Goal: Task Accomplishment & Management: Manage account settings

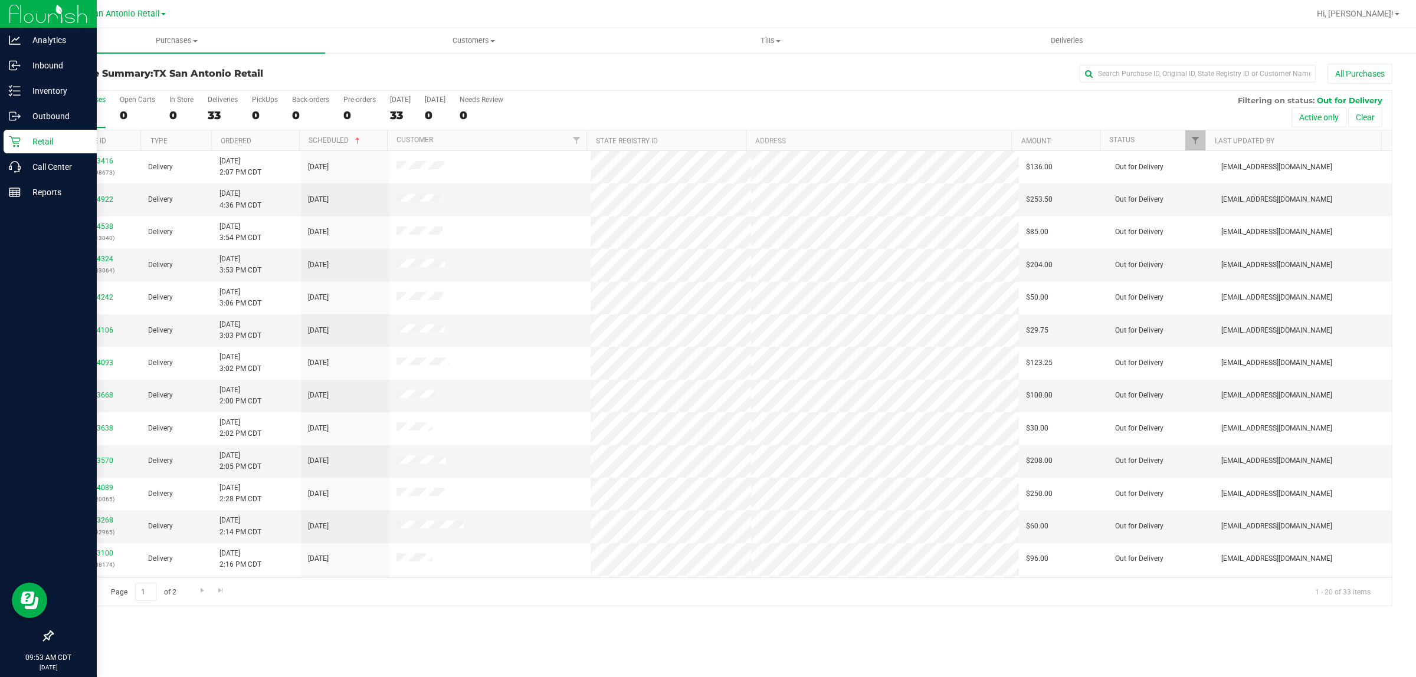
click at [22, 145] on p "Retail" at bounding box center [56, 141] width 71 height 14
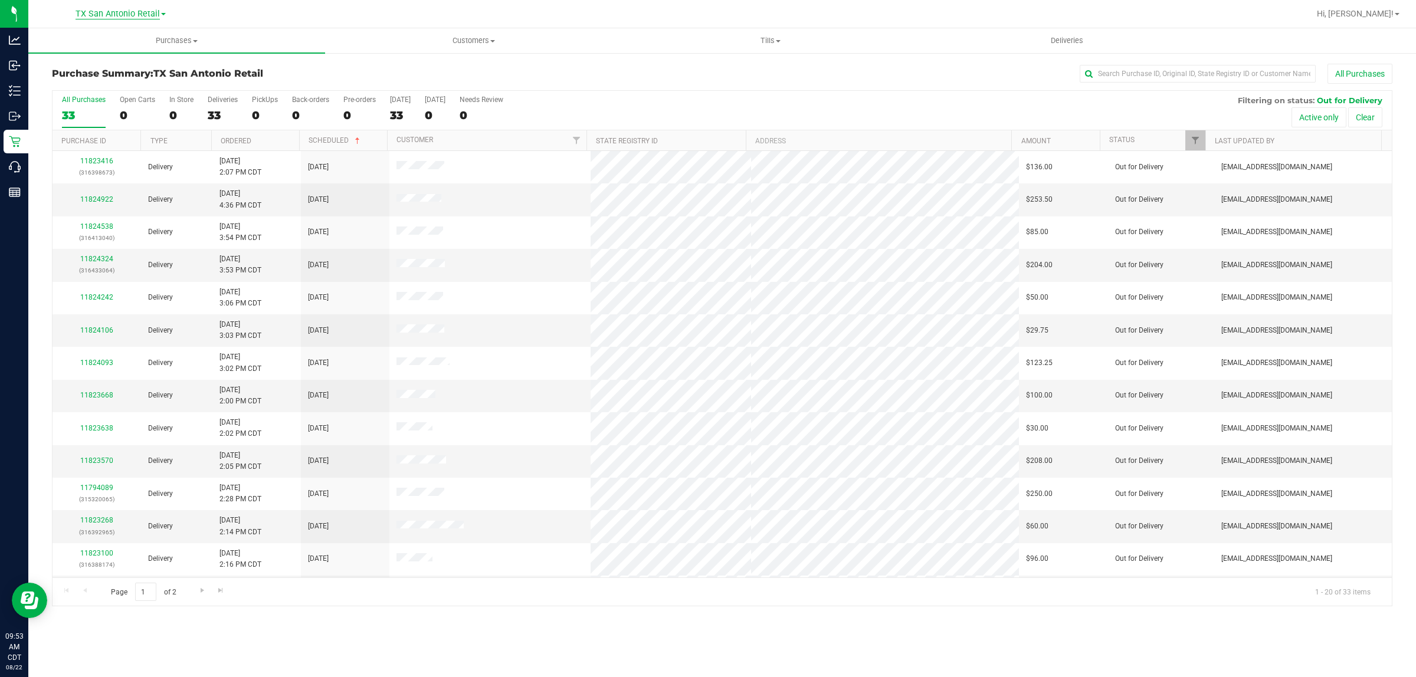
click at [101, 12] on span "TX San Antonio Retail" at bounding box center [117, 14] width 84 height 11
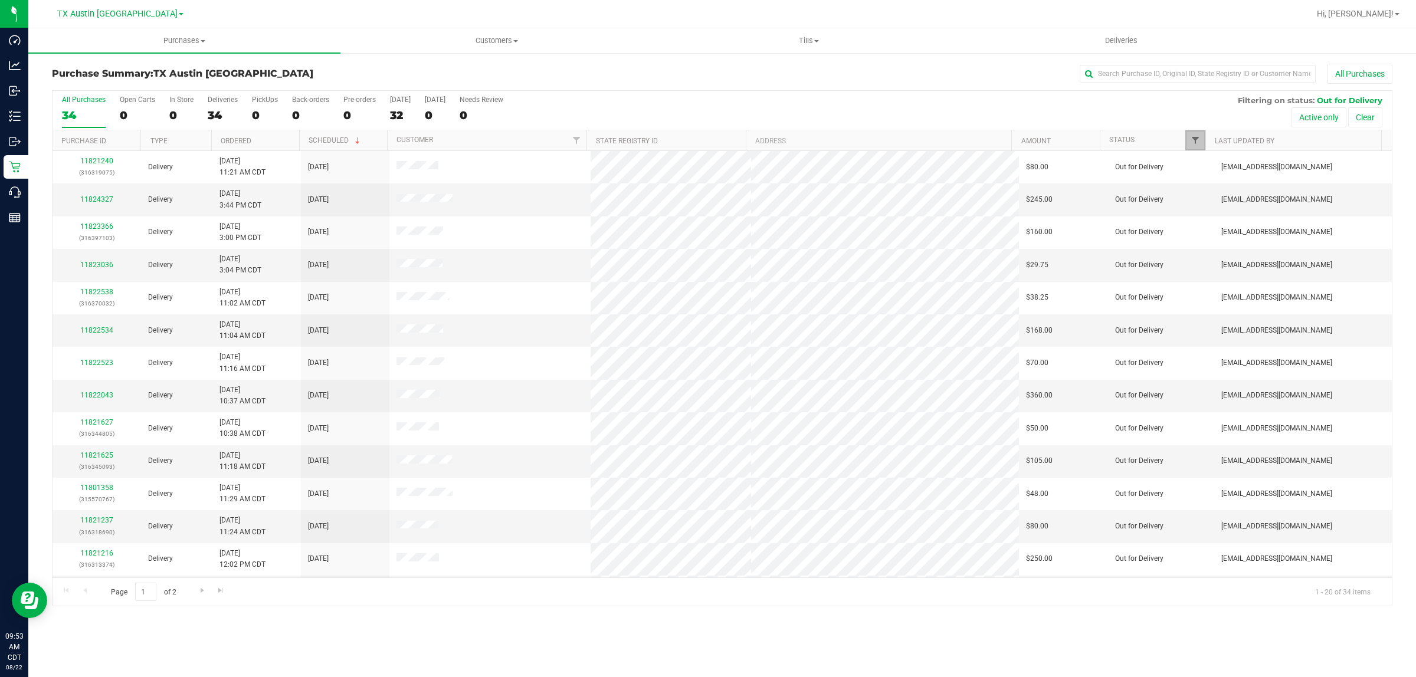
click at [1193, 137] on span "Filter" at bounding box center [1194, 140] width 9 height 9
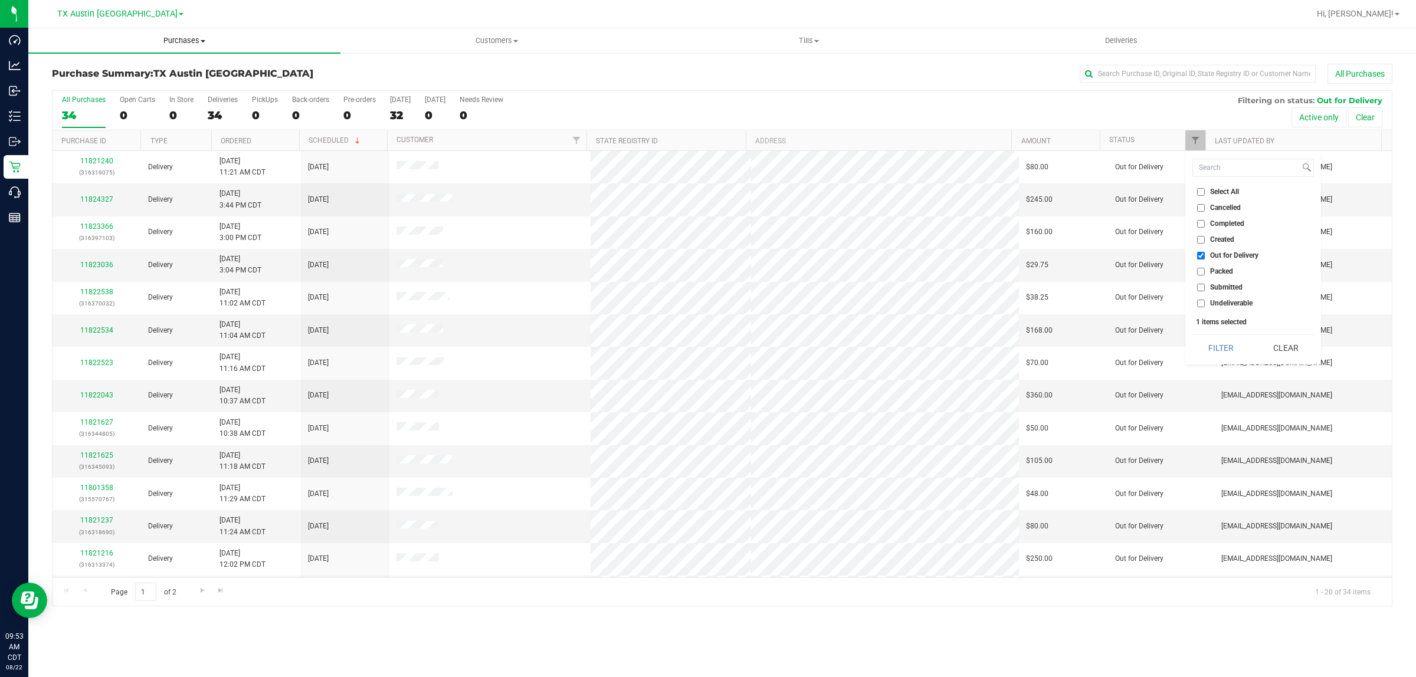
click at [183, 37] on span "Purchases" at bounding box center [184, 40] width 312 height 11
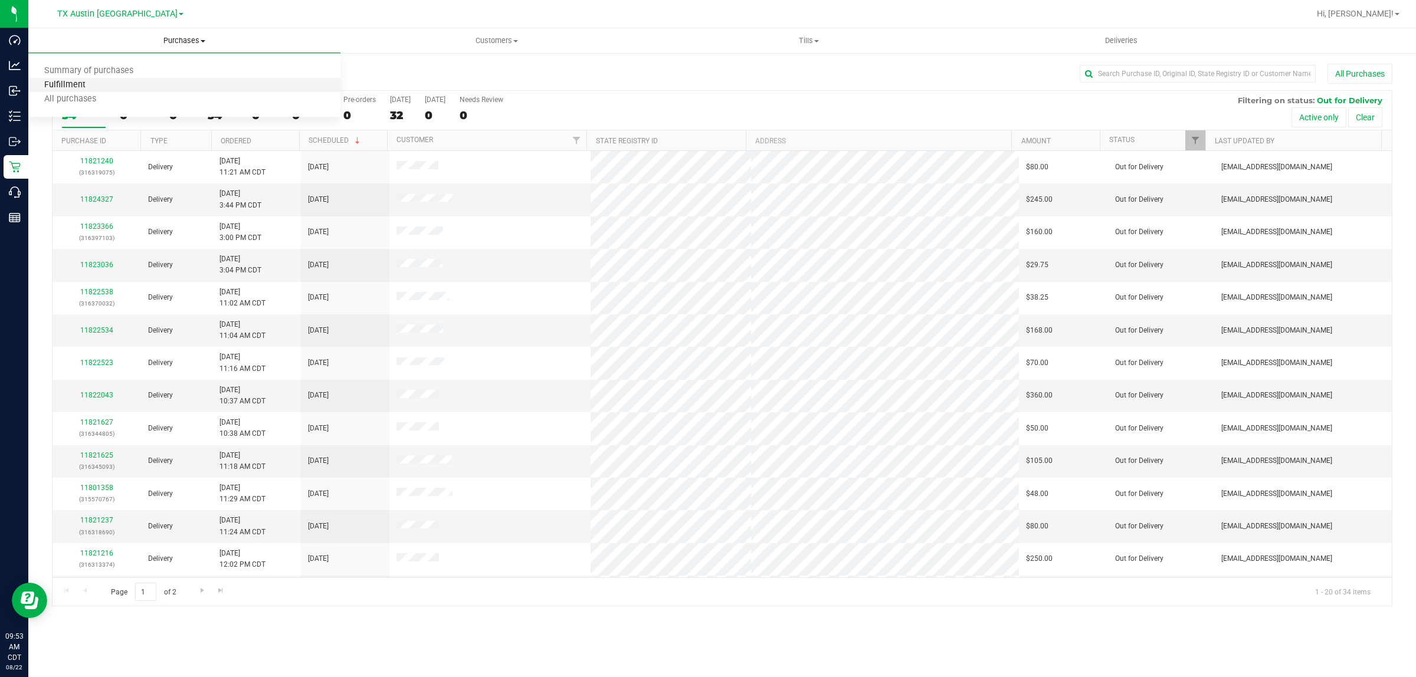
click at [78, 86] on span "Fulfillment" at bounding box center [64, 85] width 73 height 10
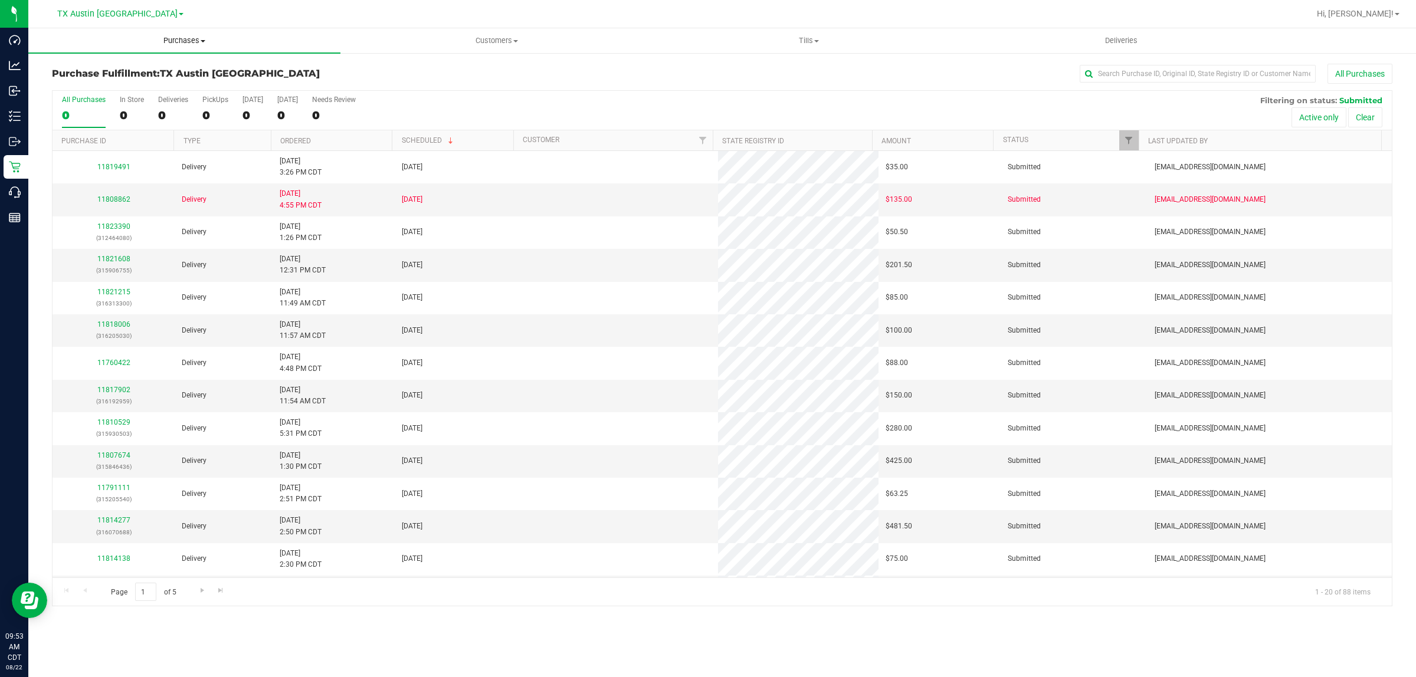
click at [178, 40] on span "Purchases" at bounding box center [184, 40] width 312 height 11
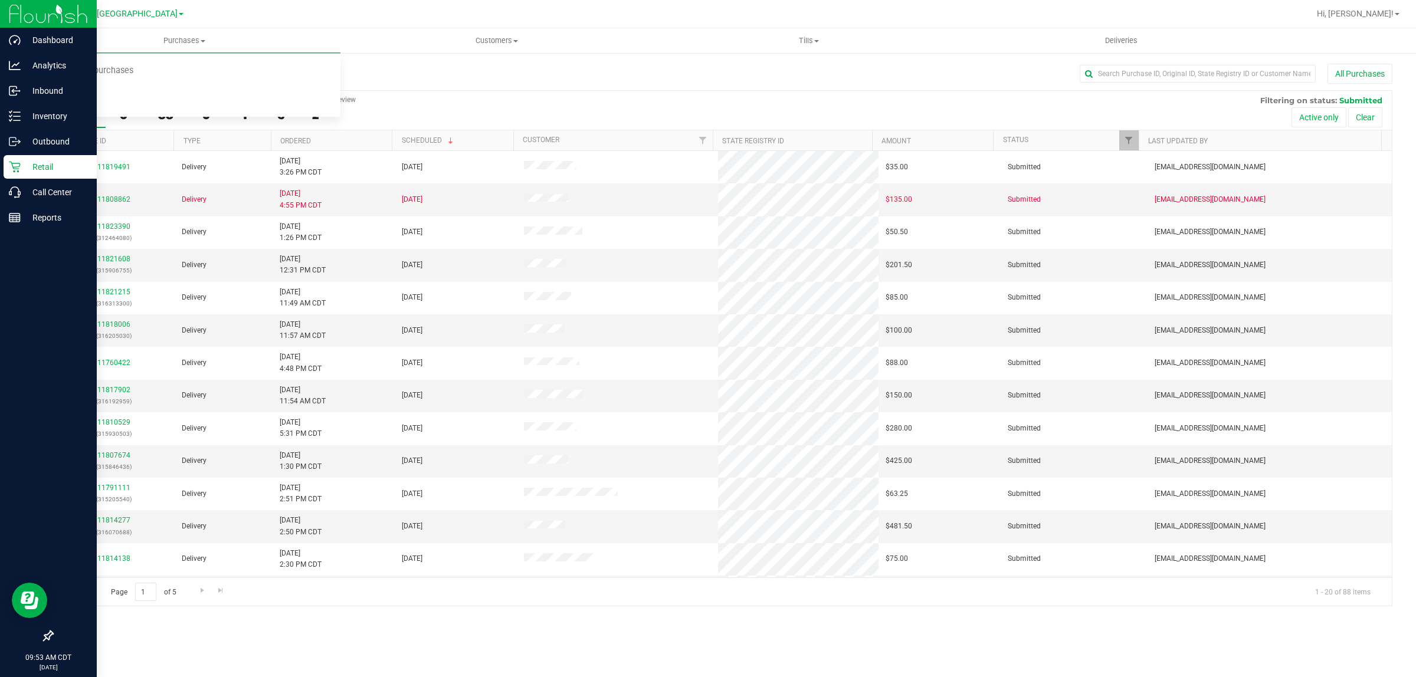
click at [38, 166] on p "Retail" at bounding box center [56, 167] width 71 height 14
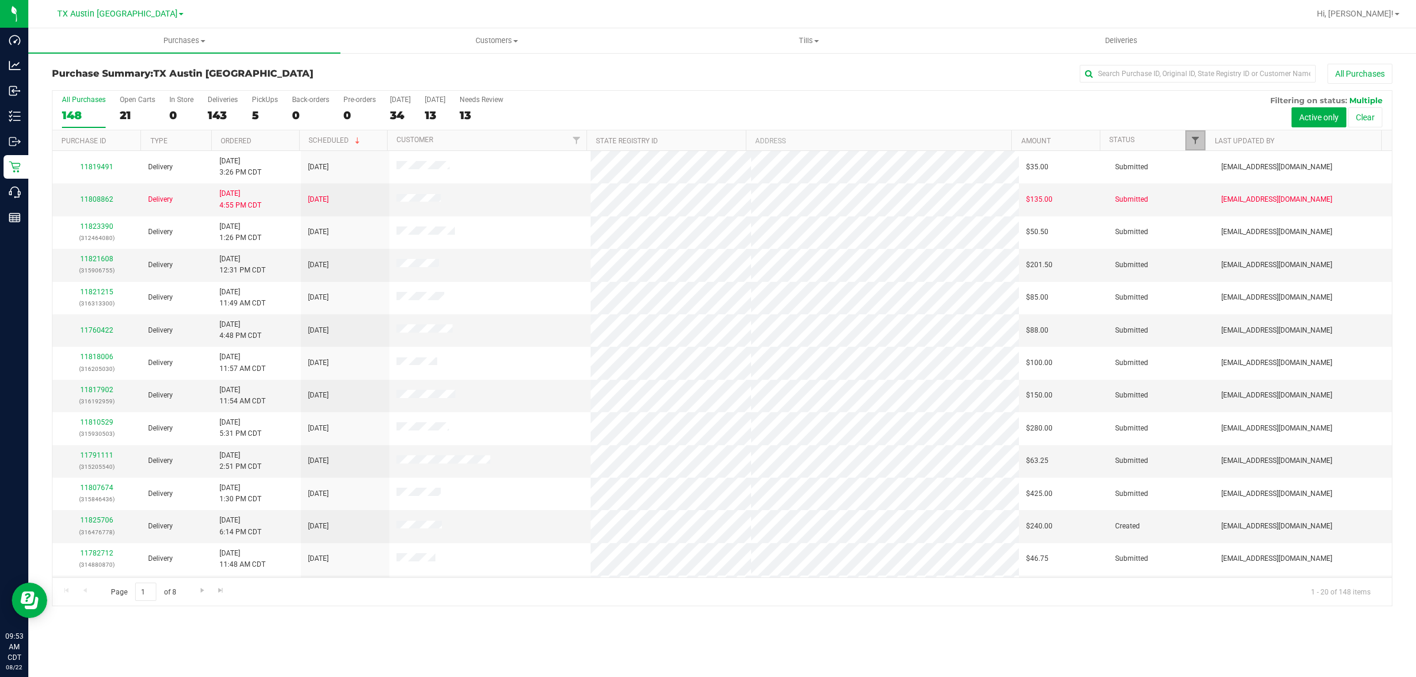
click at [1196, 139] on span "Filter" at bounding box center [1194, 140] width 9 height 9
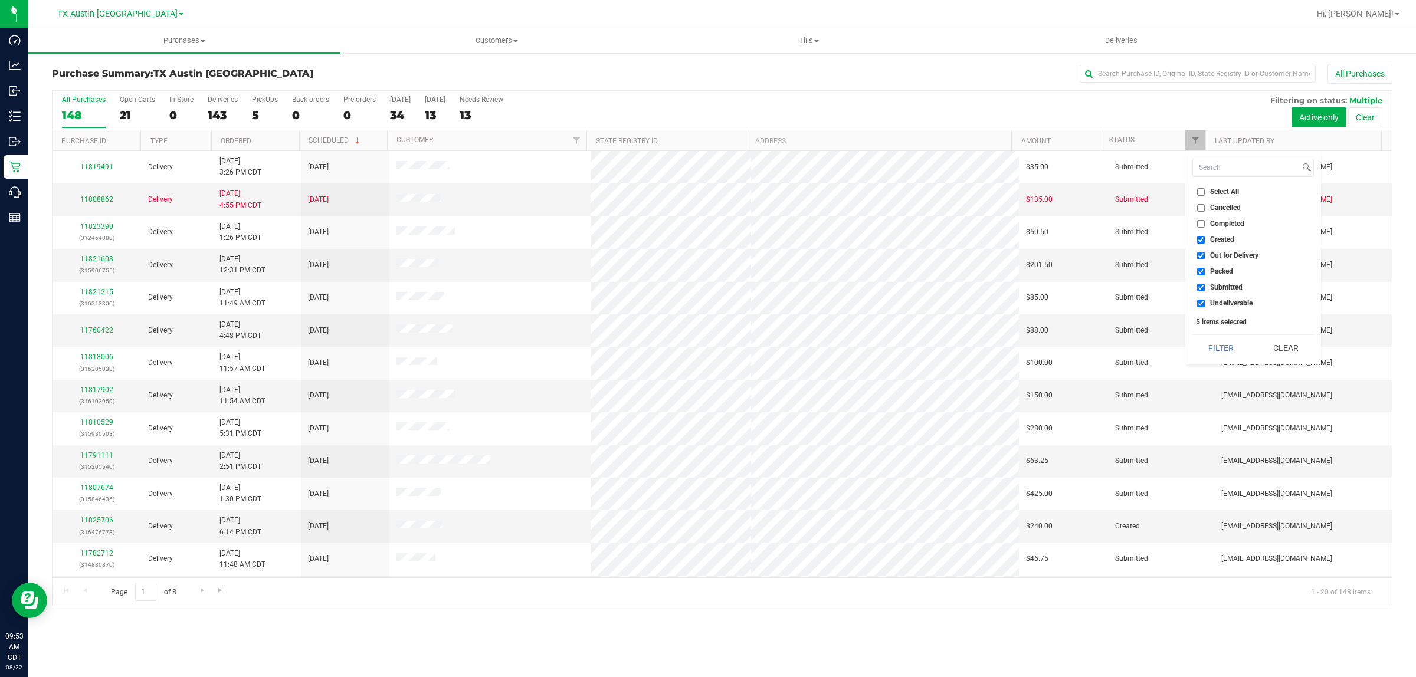
click at [1220, 238] on span "Created" at bounding box center [1222, 239] width 24 height 7
click at [1204, 238] on input "Created" at bounding box center [1201, 240] width 8 height 8
checkbox input "false"
click at [1216, 272] on span "Packed" at bounding box center [1221, 271] width 23 height 7
click at [1204, 272] on input "Packed" at bounding box center [1201, 272] width 8 height 8
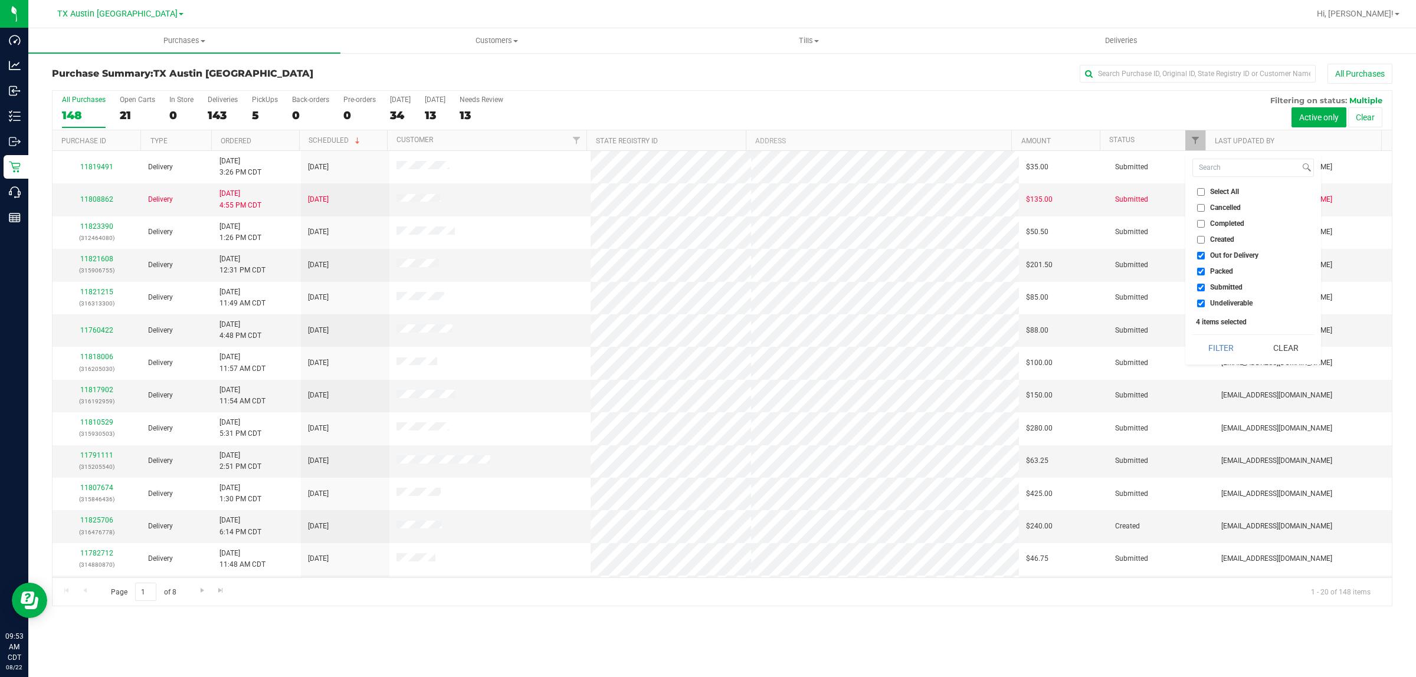
checkbox input "false"
click at [1221, 288] on span "Submitted" at bounding box center [1226, 287] width 32 height 7
click at [1204, 288] on input "Submitted" at bounding box center [1201, 288] width 8 height 8
checkbox input "false"
click at [1227, 307] on li "Undeliverable" at bounding box center [1253, 303] width 122 height 12
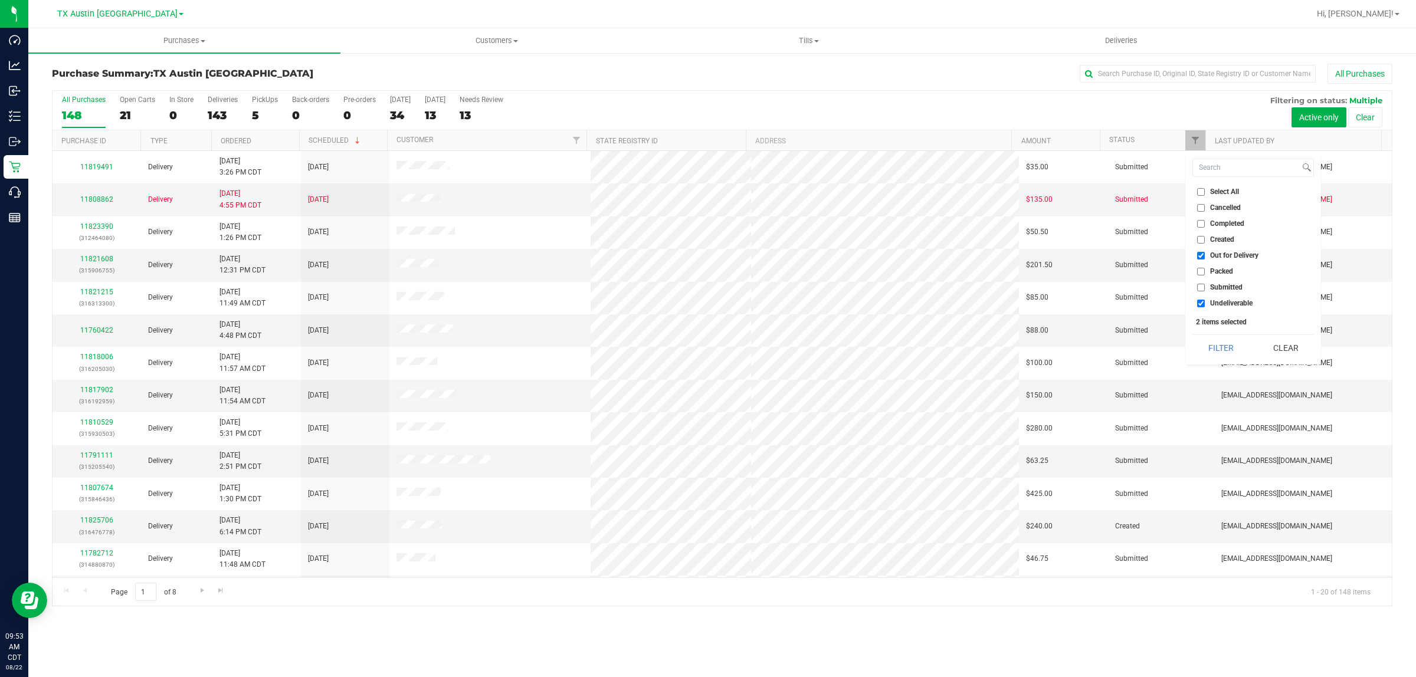
click at [1228, 302] on span "Undeliverable" at bounding box center [1231, 303] width 42 height 7
click at [1204, 302] on input "Undeliverable" at bounding box center [1201, 304] width 8 height 8
checkbox input "false"
click at [1233, 344] on button "Filter" at bounding box center [1220, 348] width 57 height 26
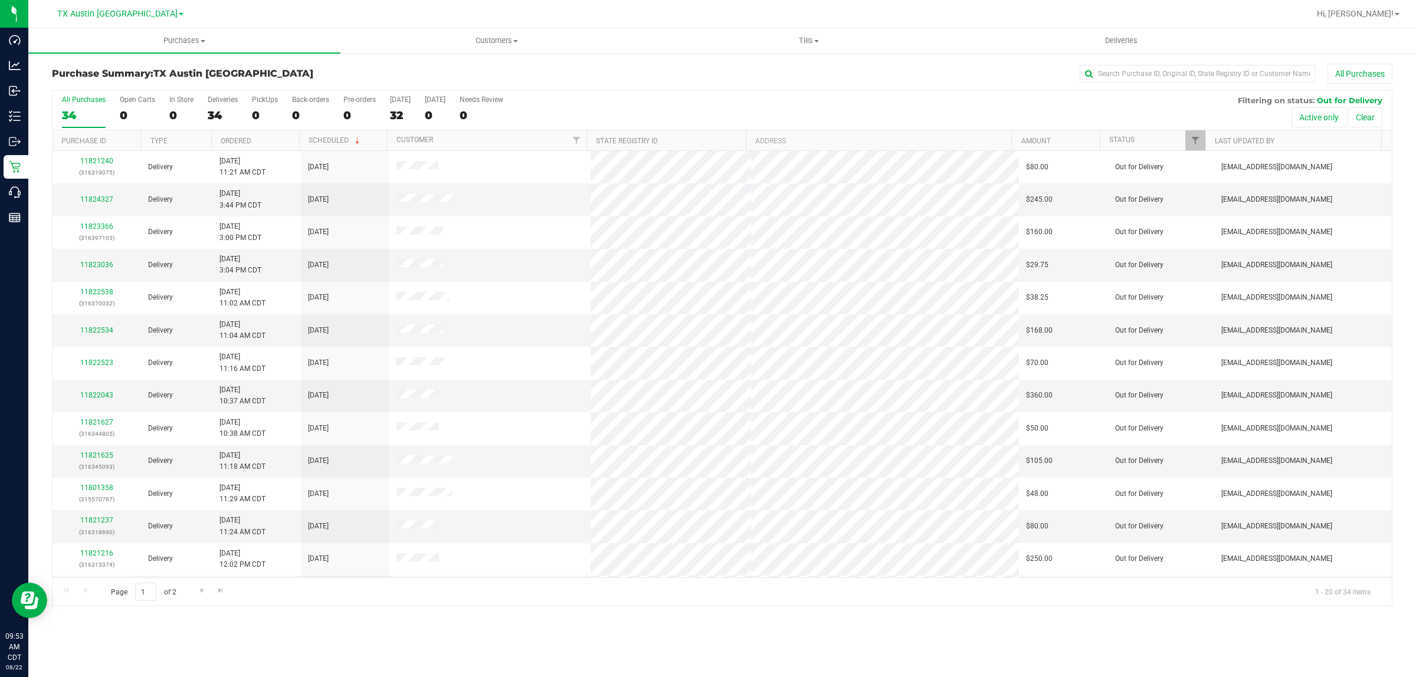
click at [316, 145] on th "Scheduled" at bounding box center [343, 140] width 88 height 21
click at [326, 142] on link "Scheduled" at bounding box center [328, 141] width 40 height 8
click at [1057, 103] on div "All Purchases 34 Open Carts 0 In Store 0 Deliveries 34 PickUps 0 Back-orders 0 …" at bounding box center [721, 111] width 1339 height 40
click at [1194, 139] on span "Filter" at bounding box center [1194, 140] width 9 height 9
drag, startPoint x: 1081, startPoint y: 111, endPoint x: 1154, endPoint y: 127, distance: 75.0
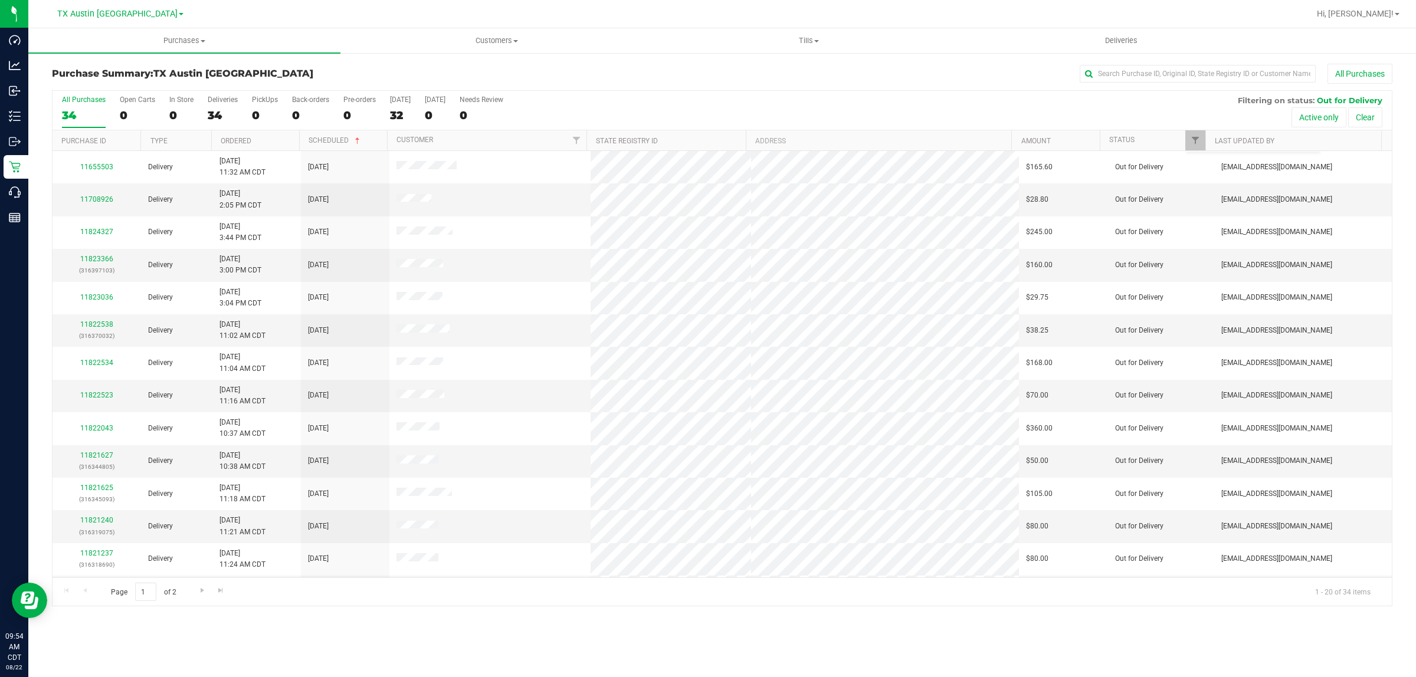
click at [1081, 112] on div "All Purchases 34 Open Carts 0 In Store 0 Deliveries 34 PickUps 0 Back-orders 0 …" at bounding box center [721, 111] width 1339 height 40
click at [810, 39] on span "Tills" at bounding box center [808, 40] width 311 height 11
click at [696, 66] on span "Manage tills" at bounding box center [692, 71] width 80 height 10
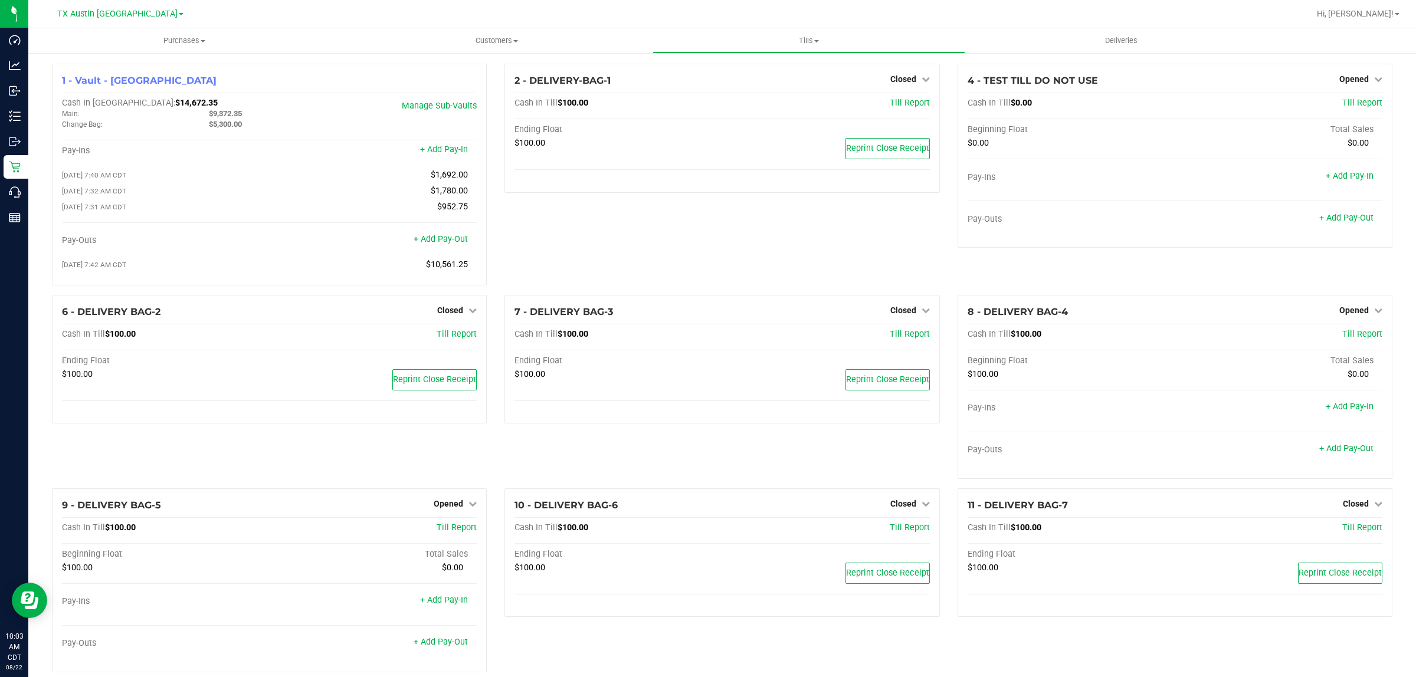
click at [753, 240] on div "2 - DELIVERY-BAG-1 Closed Open Till Cash In Till $100.00 Till Report Ending Flo…" at bounding box center [721, 179] width 452 height 231
click at [119, 12] on span "TX Austin DC" at bounding box center [117, 14] width 120 height 11
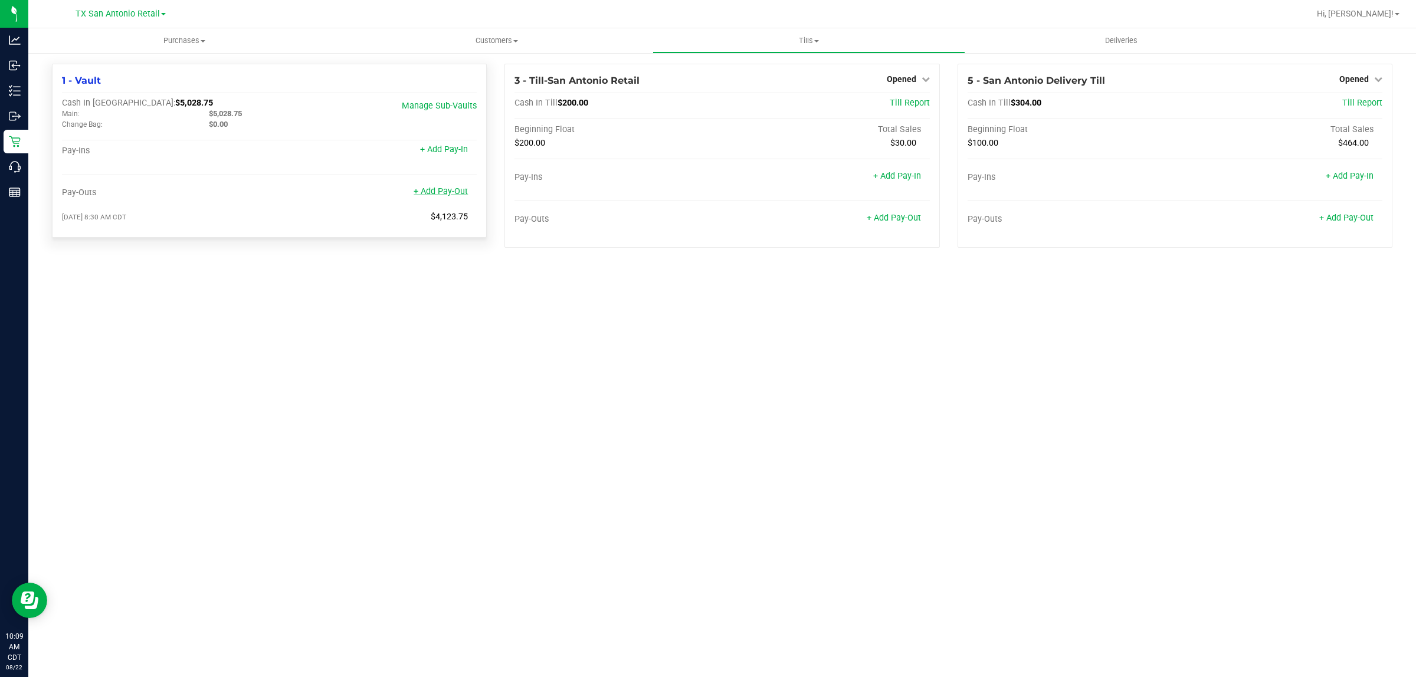
click at [454, 193] on link "+ Add Pay-Out" at bounding box center [440, 191] width 54 height 10
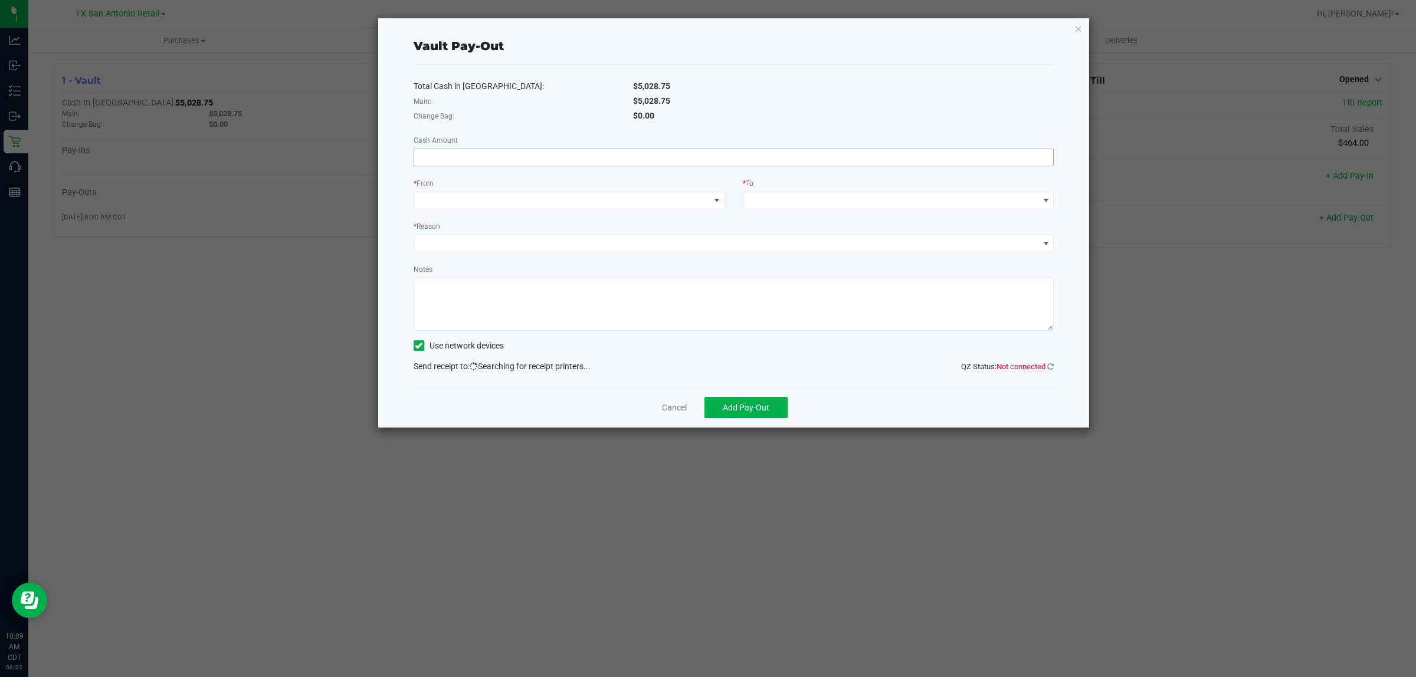
click at [708, 155] on input at bounding box center [733, 157] width 639 height 17
type input "$400.00"
click at [708, 203] on span at bounding box center [562, 200] width 296 height 17
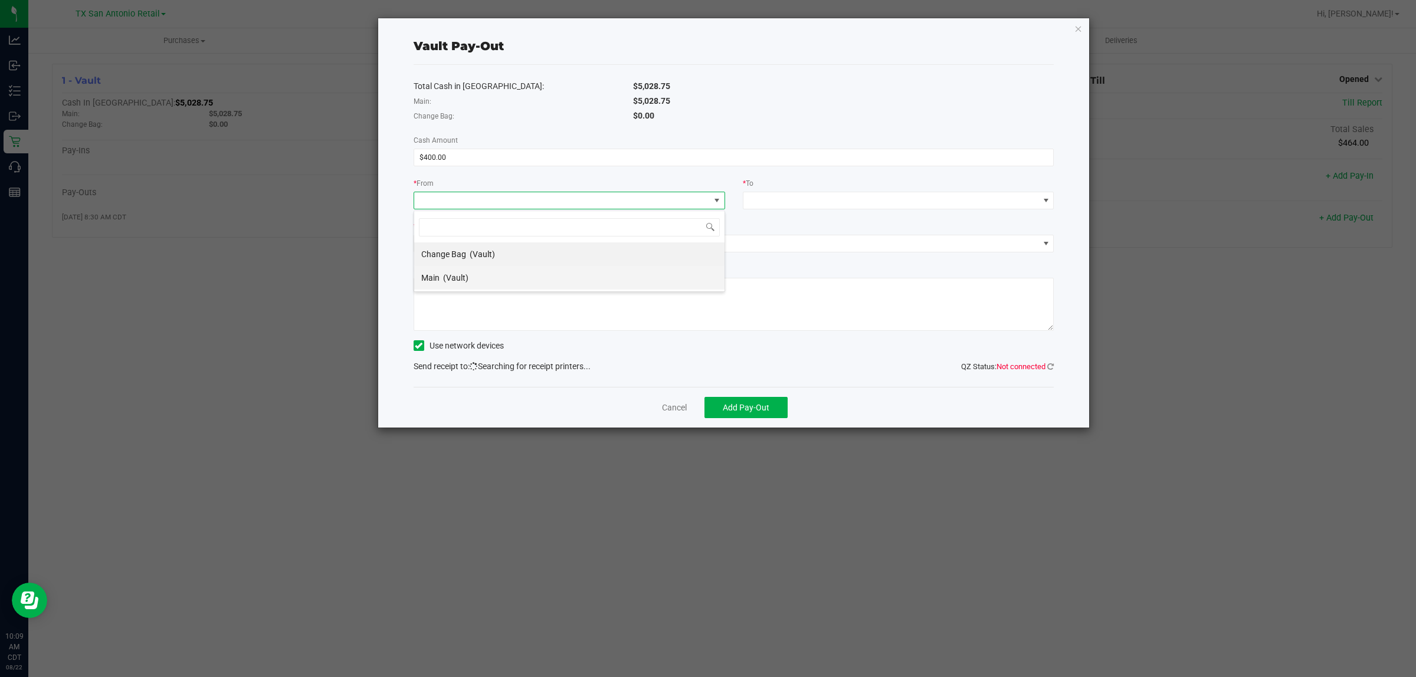
scroll to position [18, 311]
click at [511, 285] on li "Main (Vault)" at bounding box center [569, 278] width 310 height 24
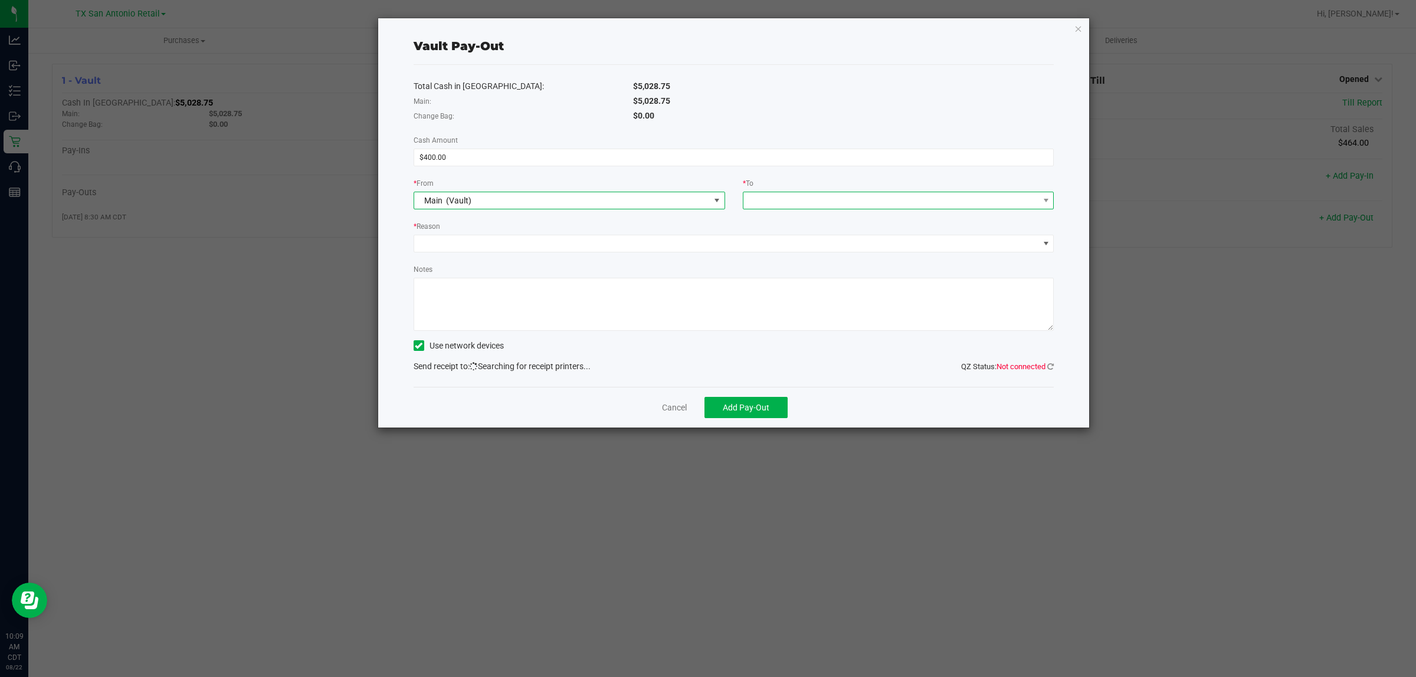
click at [799, 201] on span at bounding box center [891, 200] width 296 height 17
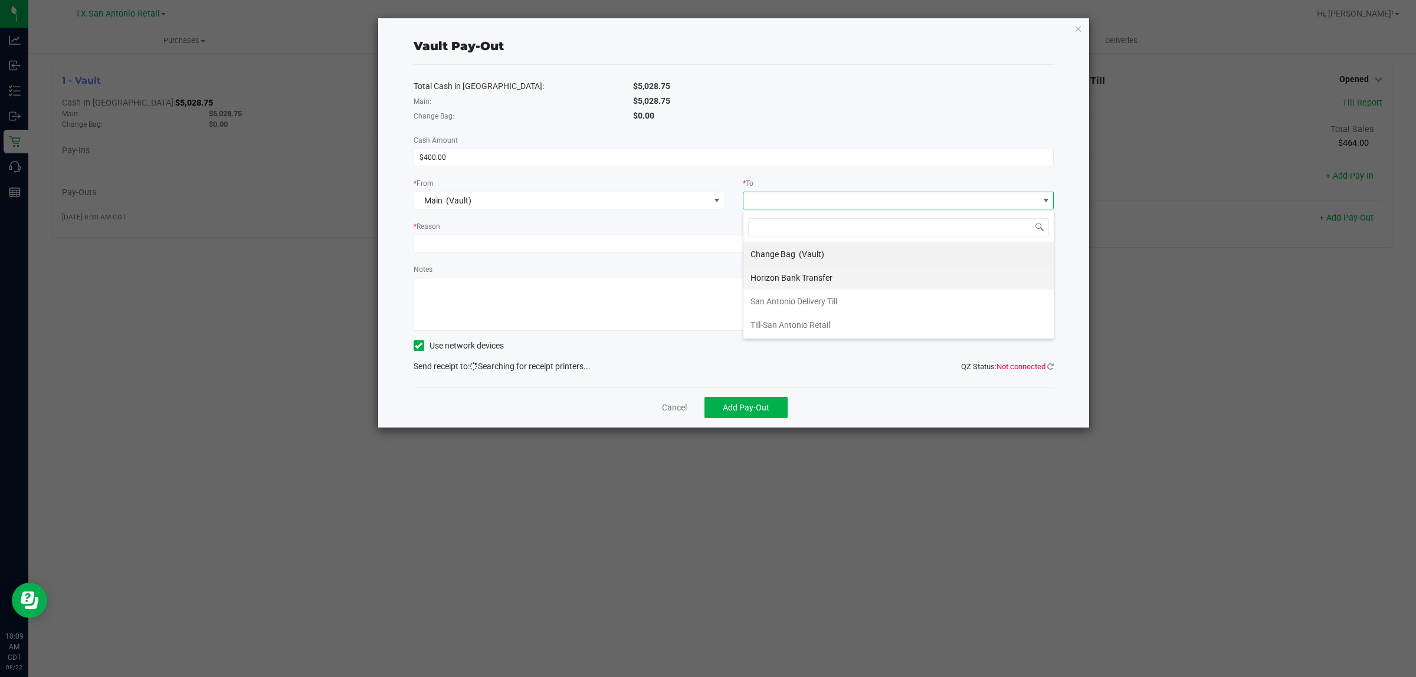
click at [812, 280] on span "Horizon Bank Transfer" at bounding box center [791, 277] width 82 height 9
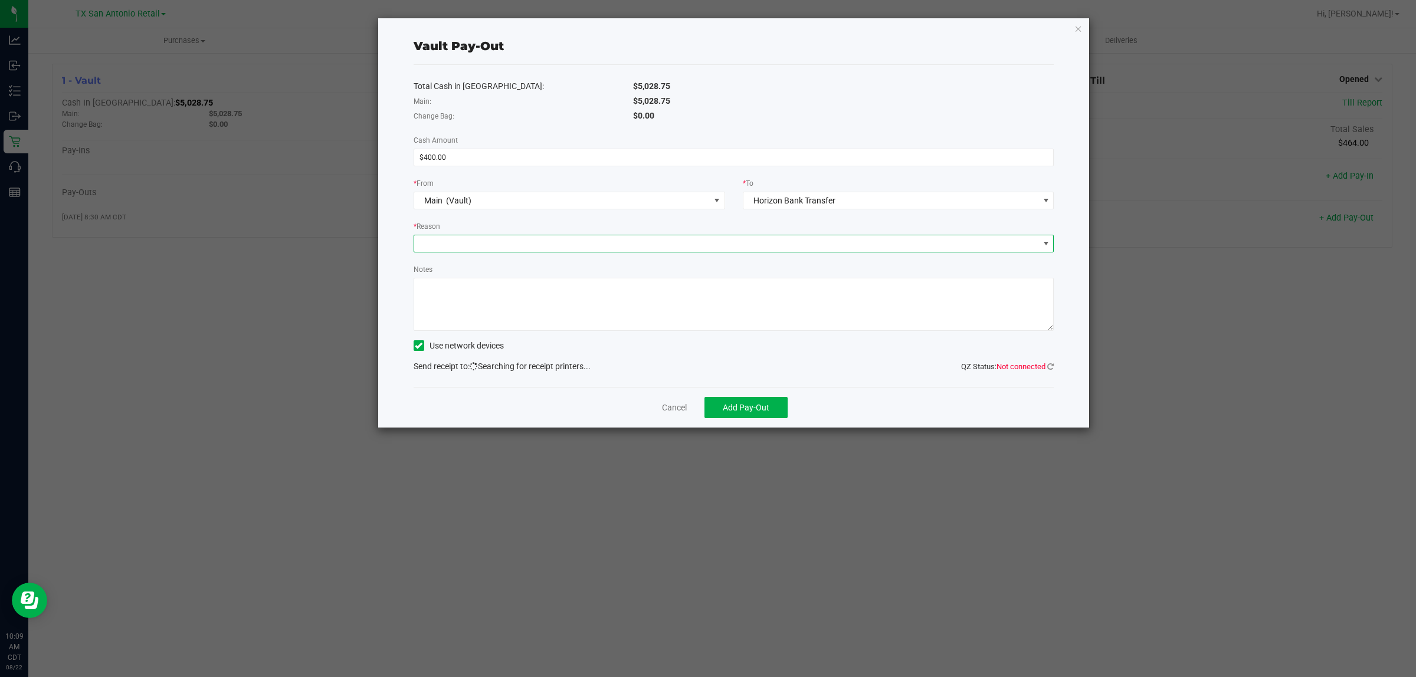
click at [757, 245] on span at bounding box center [726, 243] width 625 height 17
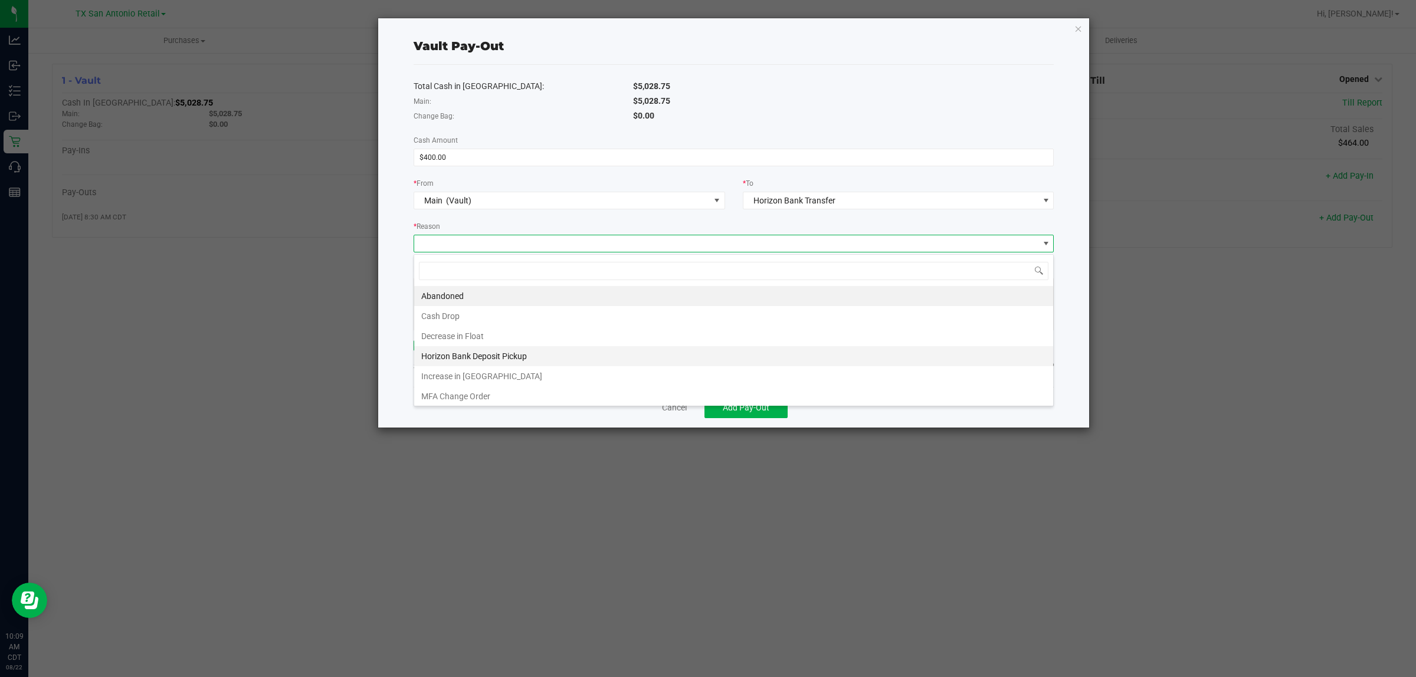
scroll to position [18, 640]
click at [462, 340] on li "Decrease in Float" at bounding box center [733, 336] width 639 height 20
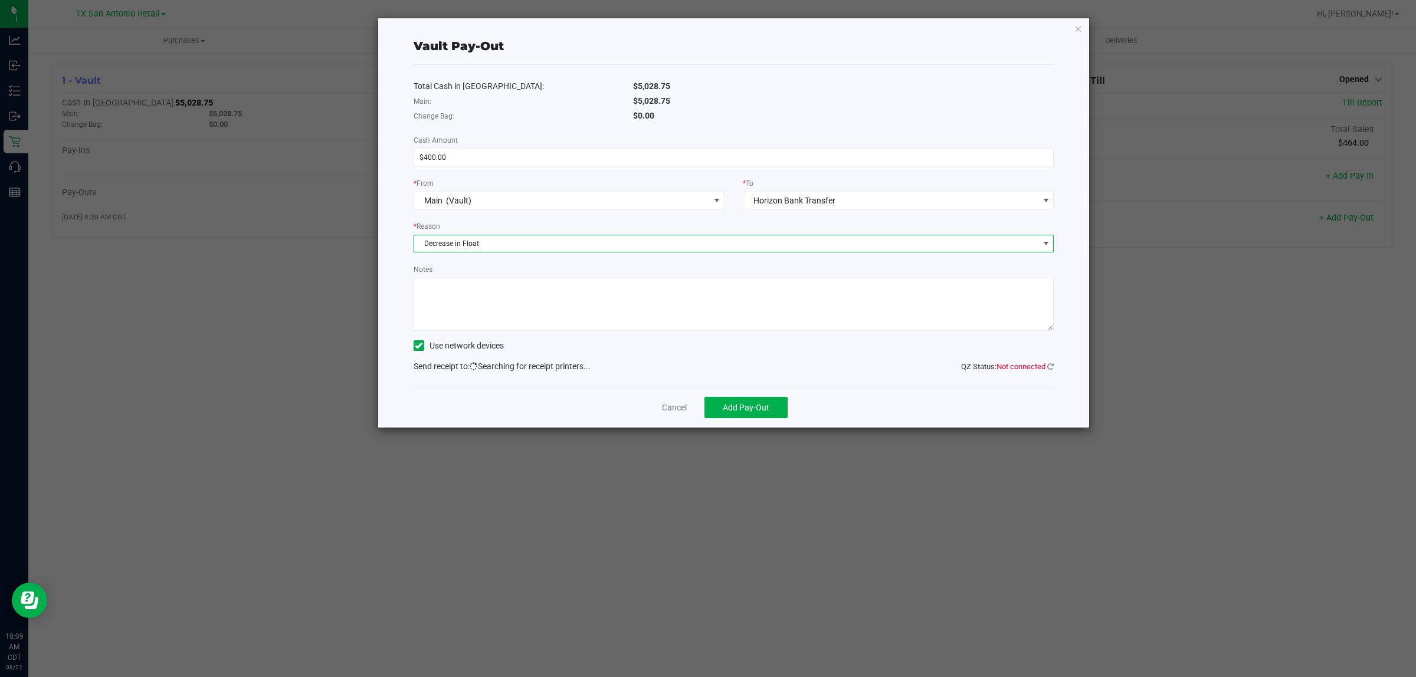
click at [470, 245] on span "Decrease in Float" at bounding box center [726, 243] width 625 height 17
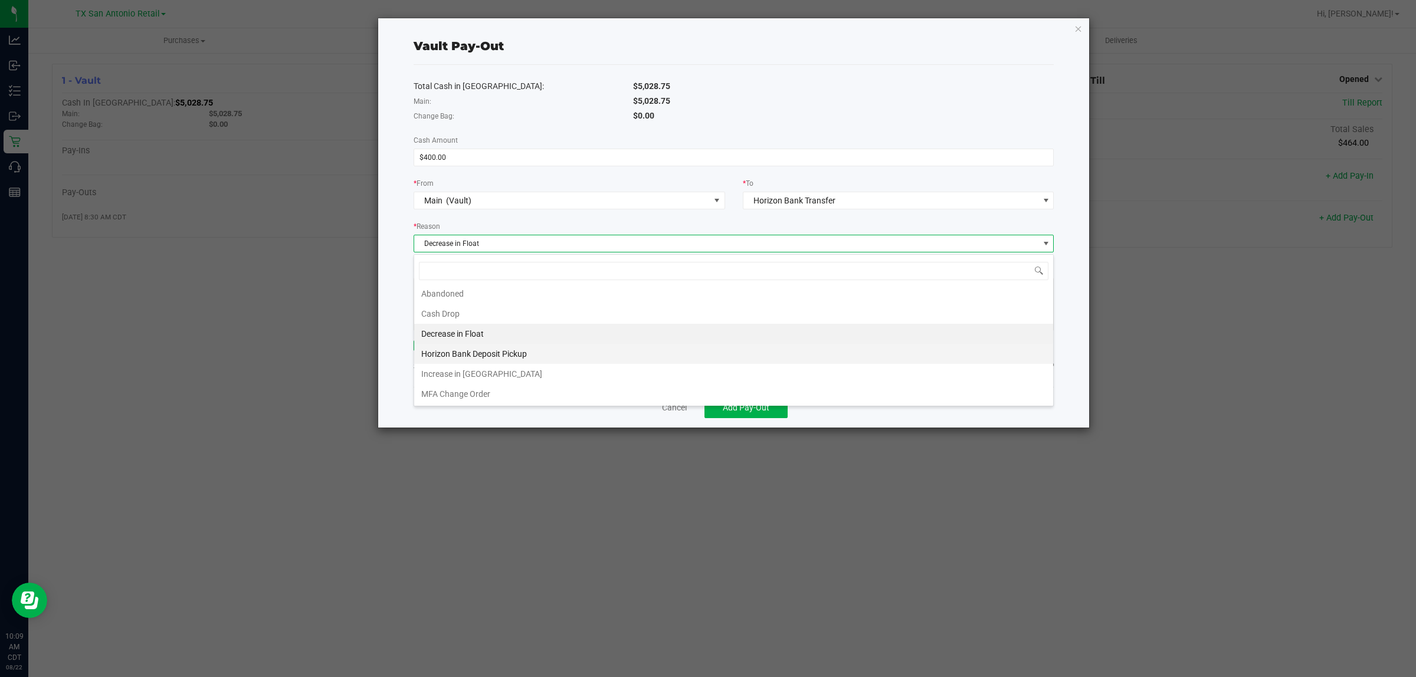
scroll to position [4, 0]
click at [459, 314] on li "Cash Drop" at bounding box center [733, 314] width 639 height 20
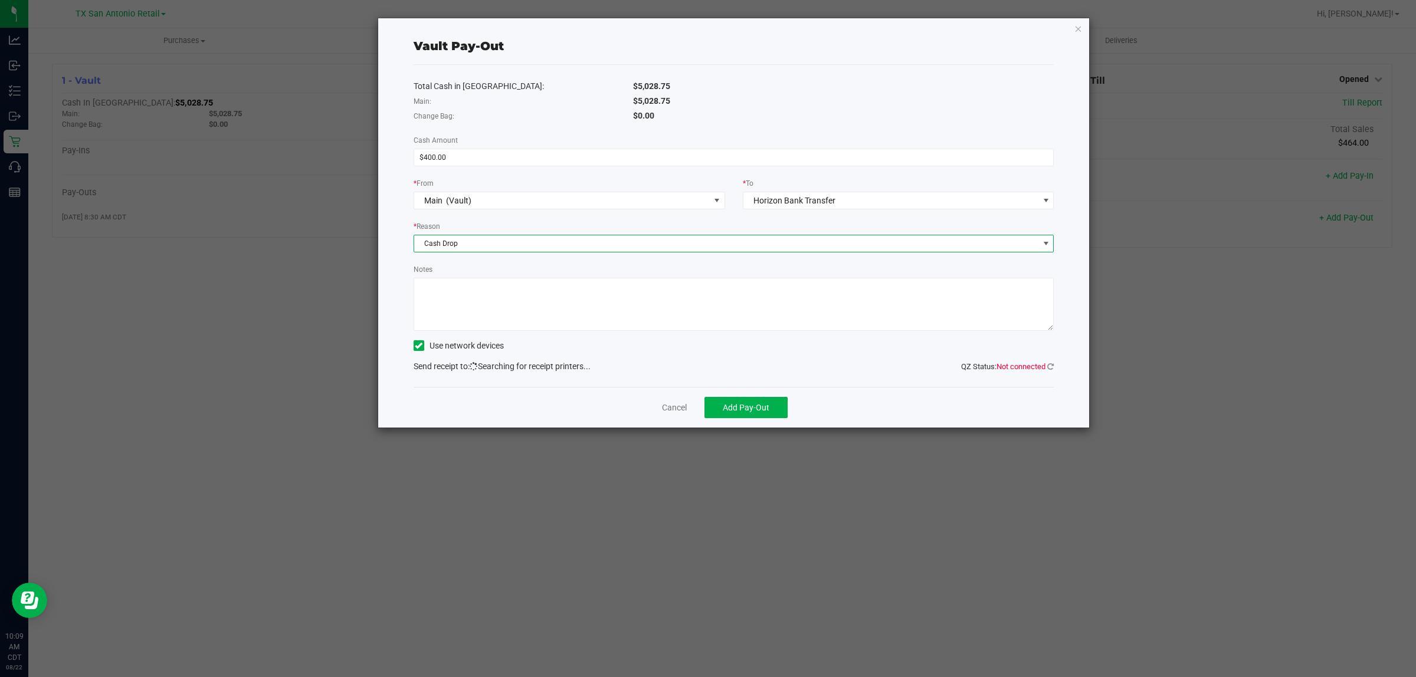
click at [500, 304] on textarea "Notes" at bounding box center [733, 304] width 641 height 53
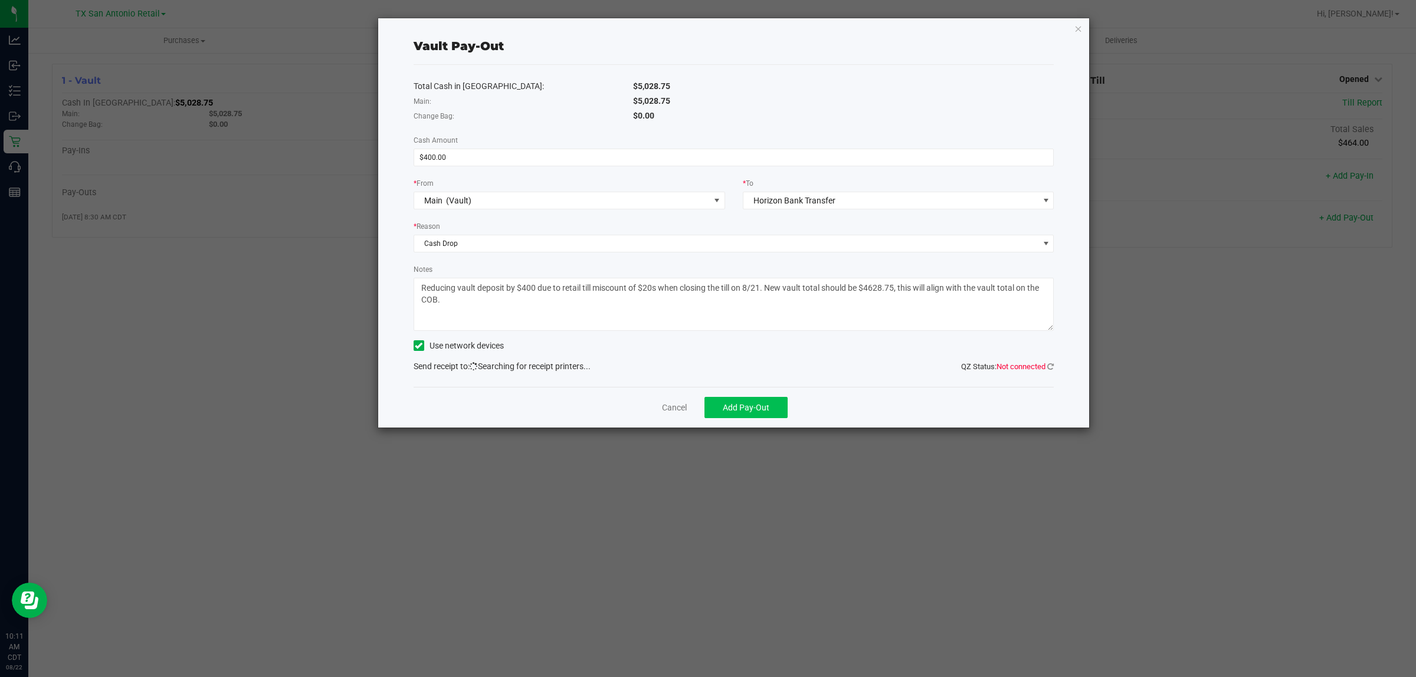
type textarea "Reducing vault deposit by $400 due to retail till miscount of $20s when closing…"
click at [754, 409] on span "Add Pay-Out" at bounding box center [746, 407] width 47 height 9
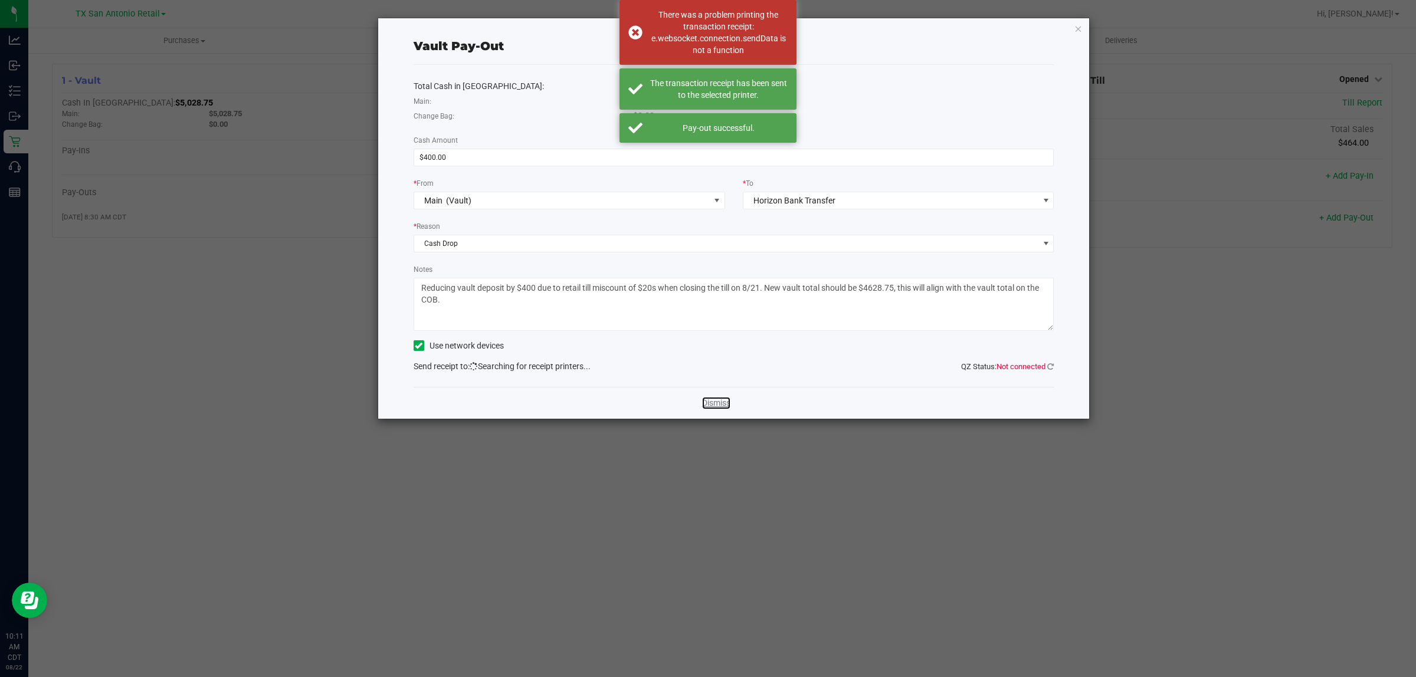
click at [715, 405] on link "Dismiss" at bounding box center [716, 403] width 28 height 12
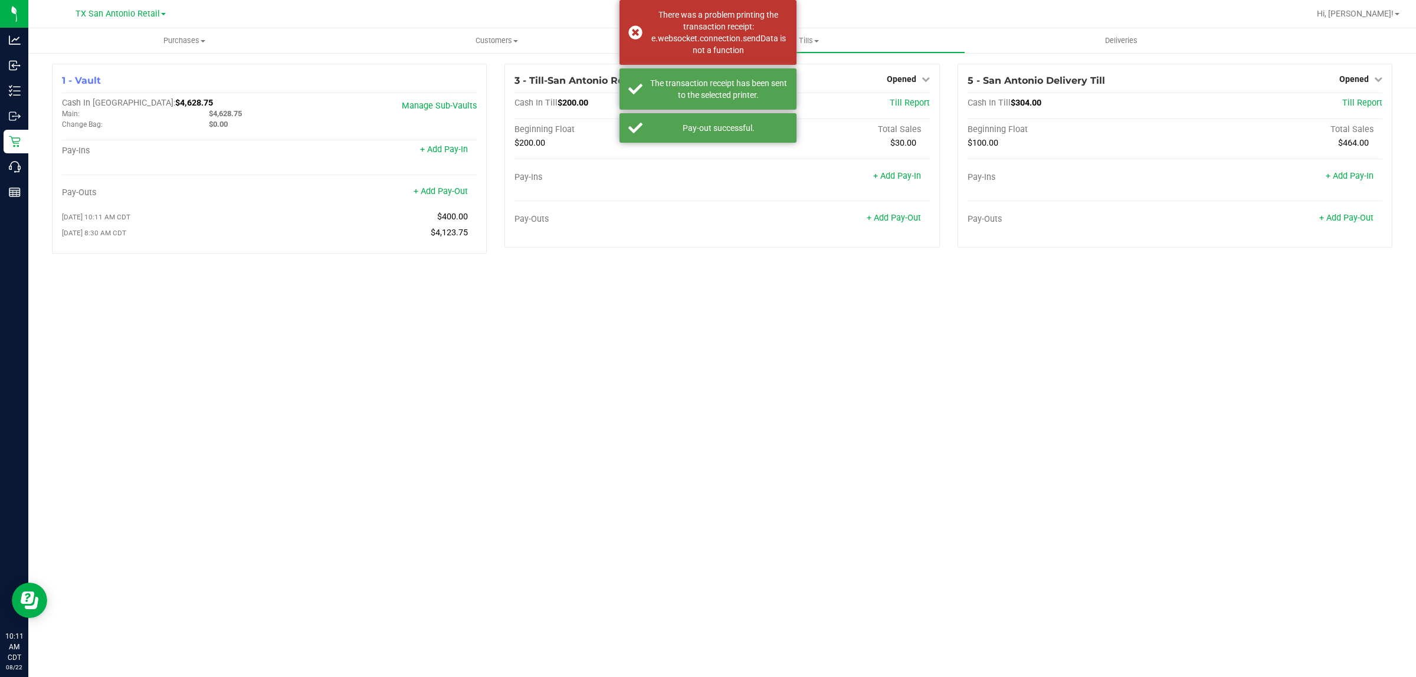
click at [764, 320] on div "Purchases Summary of purchases Fulfillment All purchases Customers All customer…" at bounding box center [721, 352] width 1387 height 649
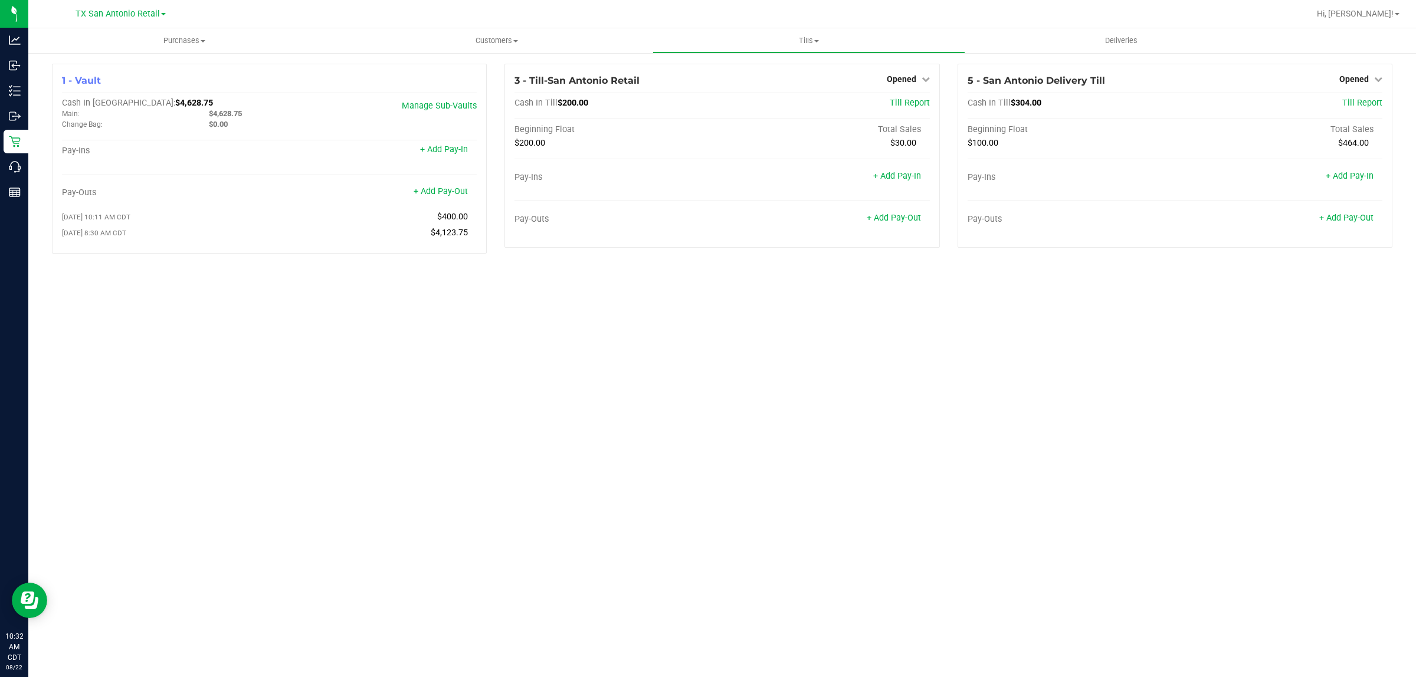
click at [691, 388] on div "Purchases Summary of purchases Fulfillment All purchases Customers All customer…" at bounding box center [721, 352] width 1387 height 649
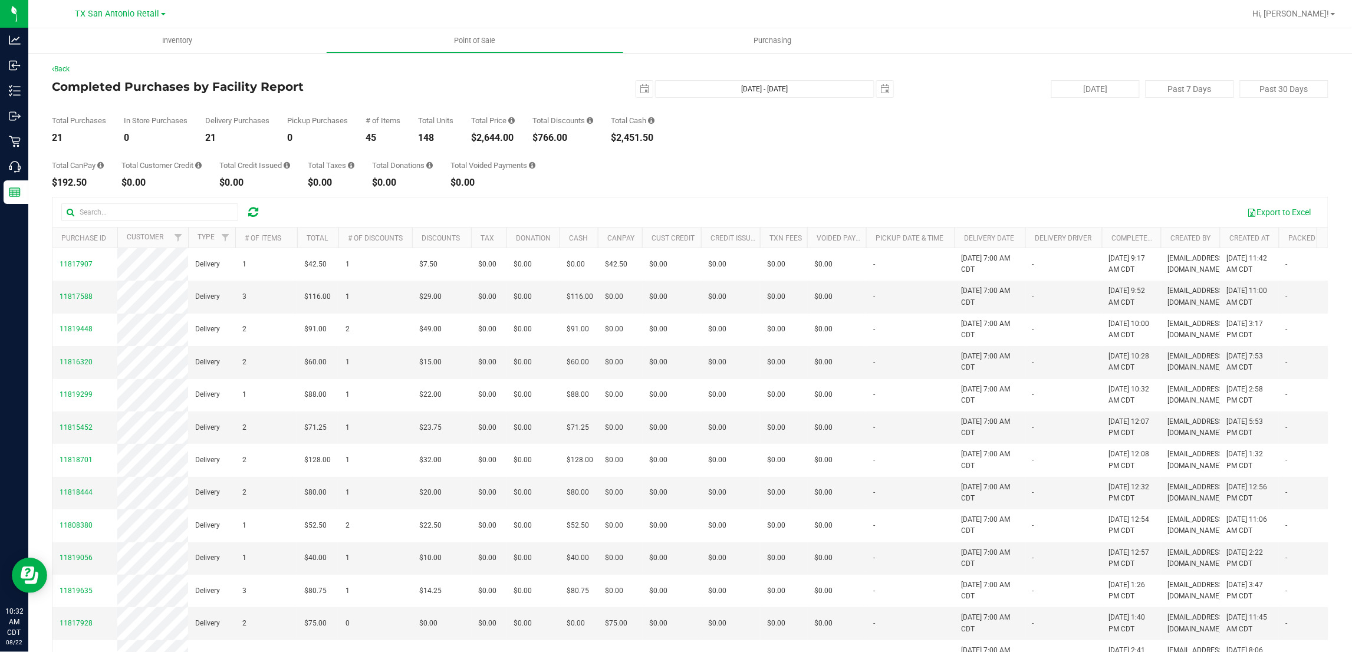
click at [764, 172] on div "Total CanPay $192.50 Total Customer Credit $0.00 Total Credit Issued $0.00 Tota…" at bounding box center [690, 165] width 1277 height 45
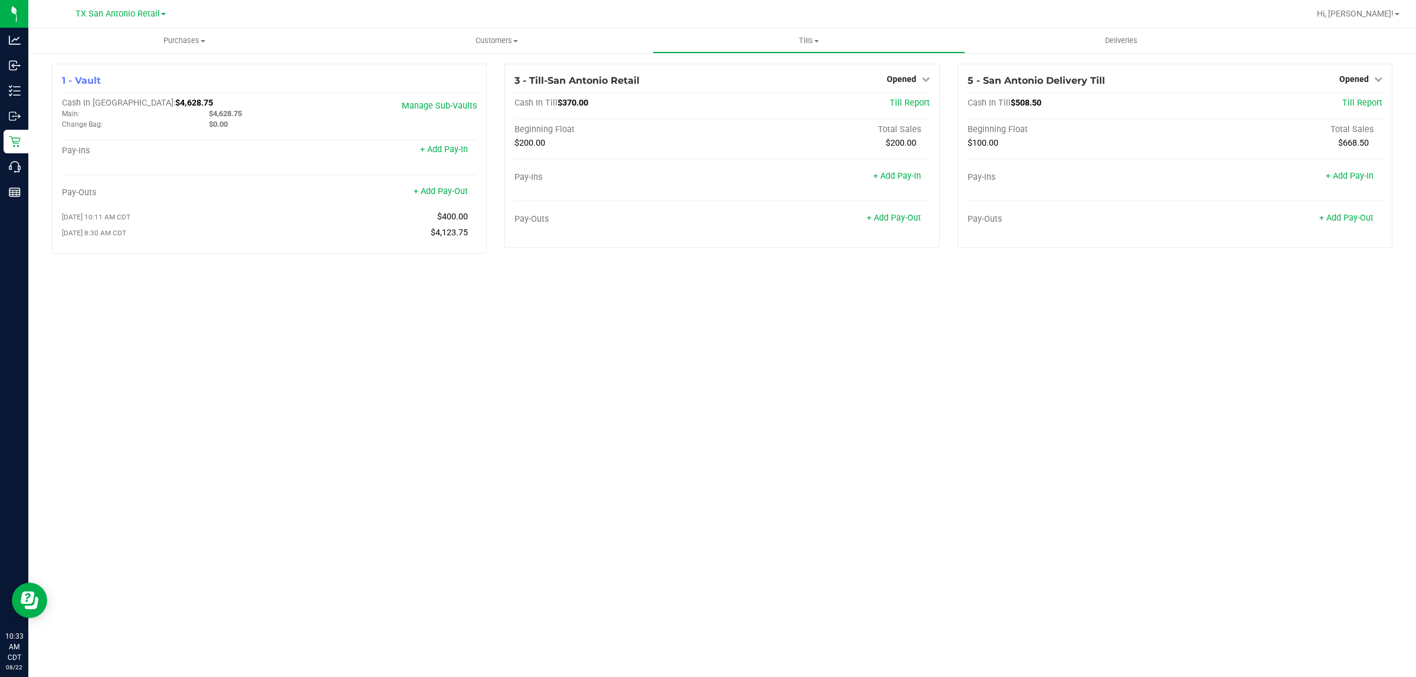
click at [662, 553] on div "Purchases Summary of purchases Fulfillment All purchases Customers All customer…" at bounding box center [721, 352] width 1387 height 649
click at [1333, 413] on div "Purchases Summary of purchases Fulfillment All purchases Customers All customer…" at bounding box center [721, 352] width 1387 height 649
